Goal: Find specific page/section: Find specific page/section

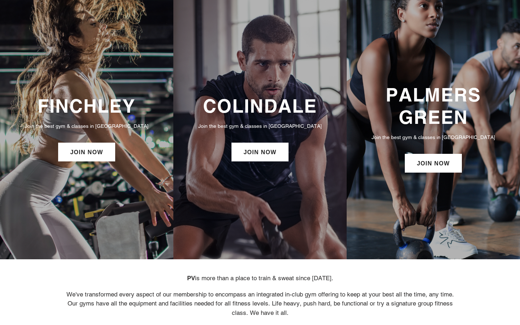
scroll to position [34, 0]
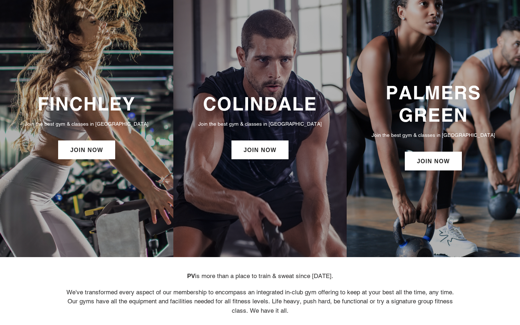
click at [260, 104] on h3 "COLINDALE" at bounding box center [260, 104] width 159 height 22
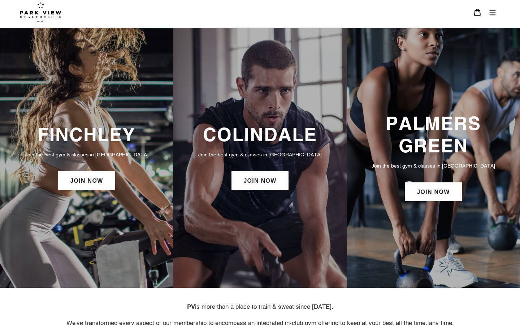
scroll to position [0, 0]
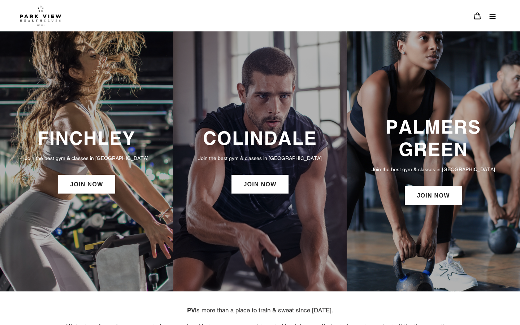
click at [489, 20] on button "Menu" at bounding box center [492, 16] width 15 height 16
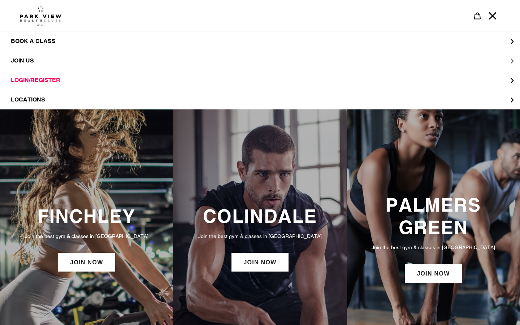
click at [71, 62] on button "JOIN US" at bounding box center [260, 61] width 520 height 20
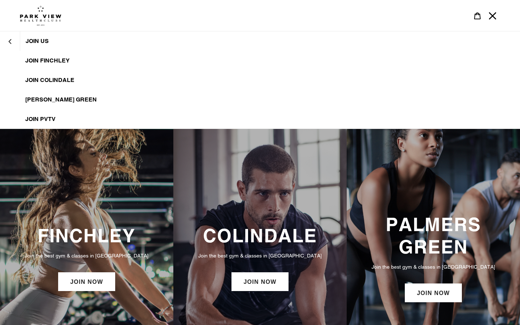
click at [62, 75] on link "JOIN Colindale" at bounding box center [260, 80] width 520 height 20
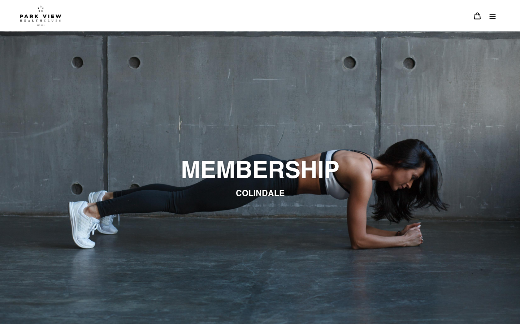
click at [488, 20] on button "Menu" at bounding box center [492, 16] width 15 height 16
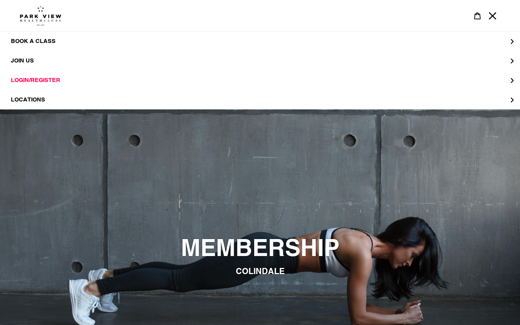
click at [46, 13] on img at bounding box center [41, 15] width 42 height 20
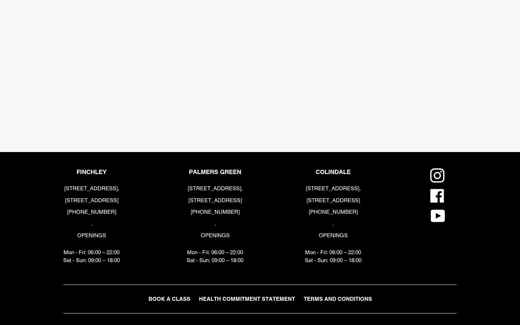
scroll to position [1469, 0]
